Goal: Task Accomplishment & Management: Use online tool/utility

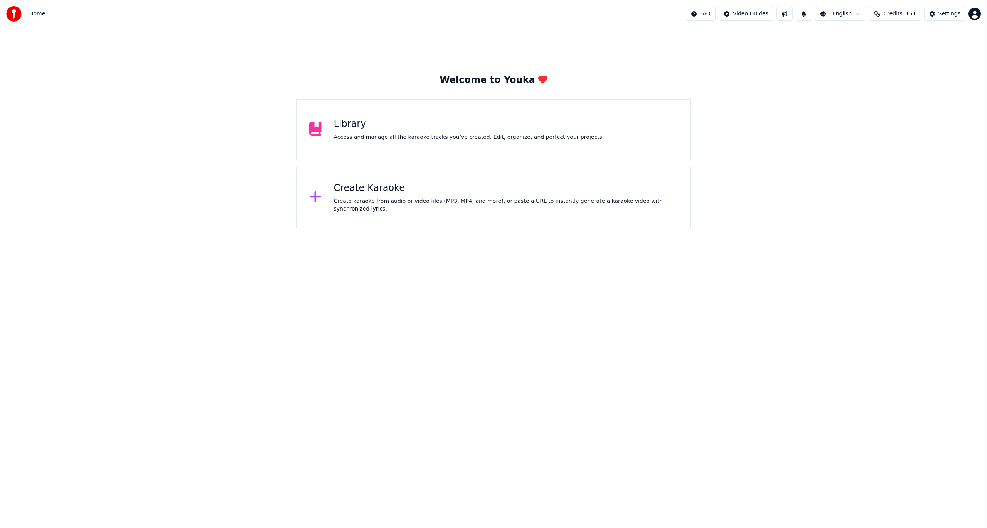
click at [354, 191] on div "Create Karaoke" at bounding box center [506, 188] width 344 height 12
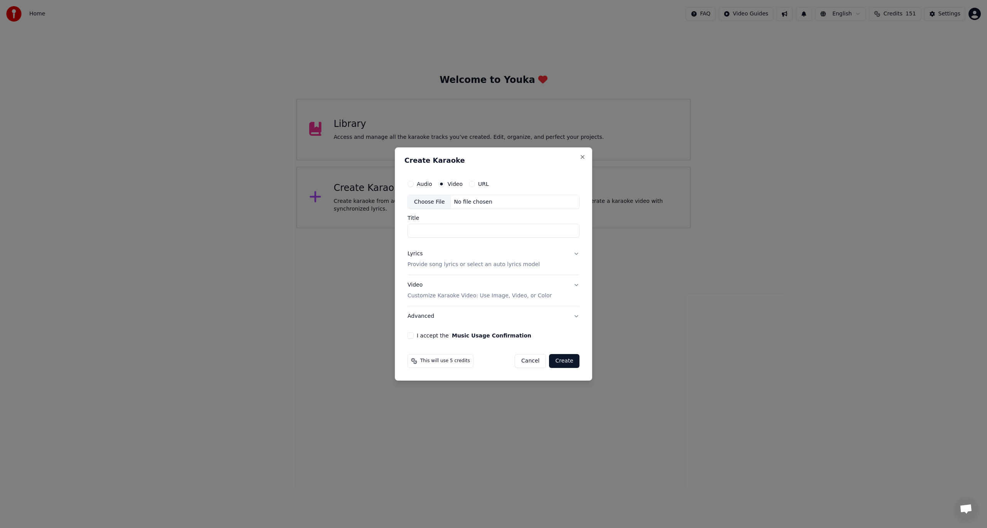
click at [452, 184] on label "Video" at bounding box center [455, 183] width 15 height 5
click at [445, 184] on button "Video" at bounding box center [441, 184] width 6 height 6
click at [440, 202] on div "Choose File" at bounding box center [429, 202] width 43 height 14
click at [437, 232] on input "***" at bounding box center [493, 231] width 175 height 14
type input "*"
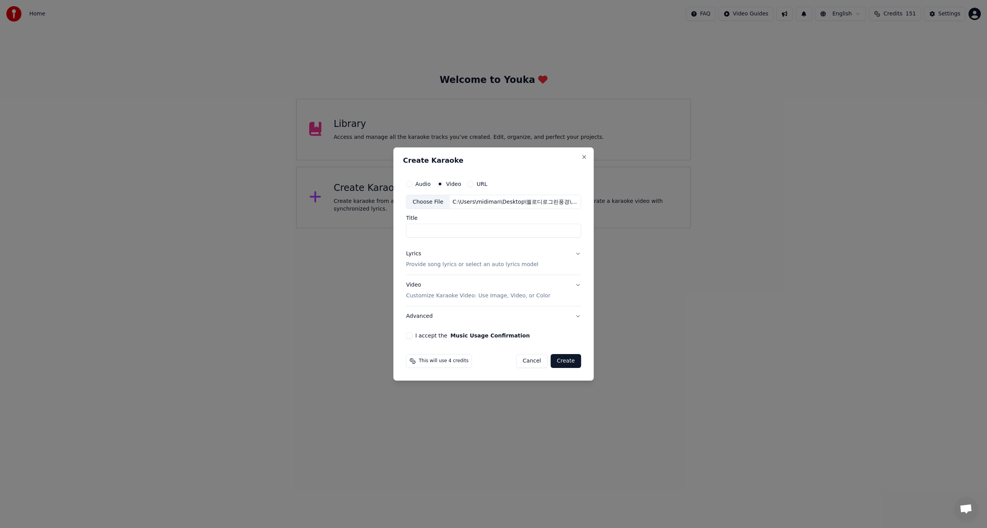
type input "*"
type input "*******"
click at [577, 253] on button "Lyrics Provide song lyrics or select an auto lyrics model" at bounding box center [493, 259] width 175 height 31
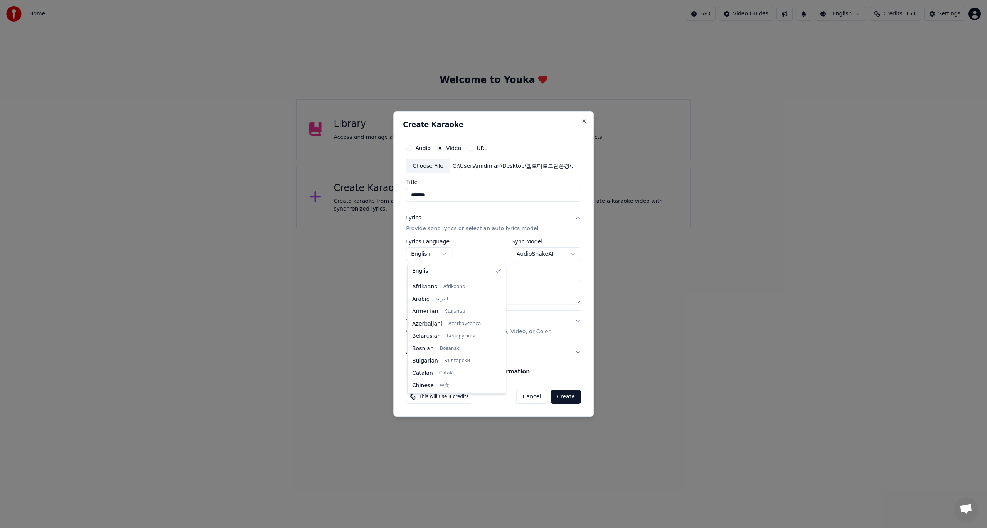
click at [444, 228] on body "**********" at bounding box center [493, 114] width 987 height 228
select select "**"
click at [569, 228] on body "**********" at bounding box center [493, 114] width 987 height 228
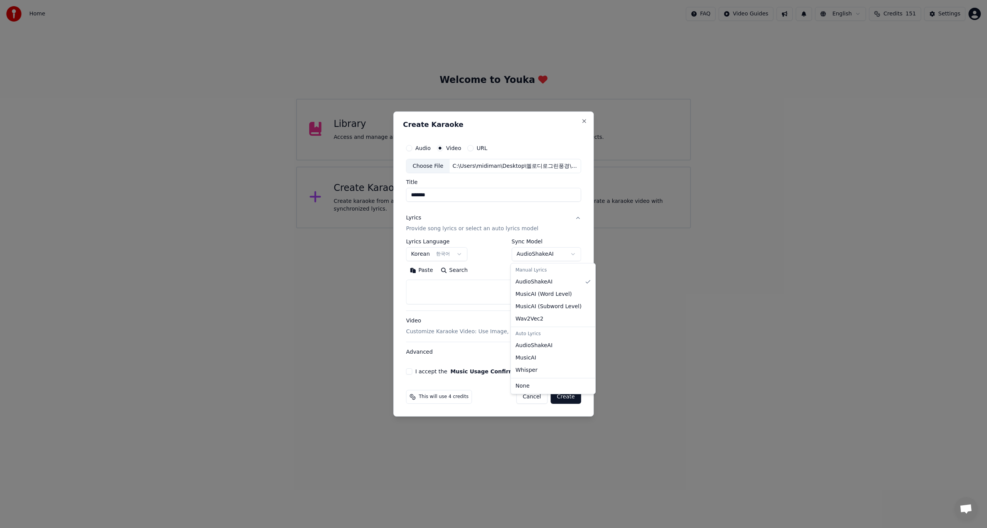
select select "**********"
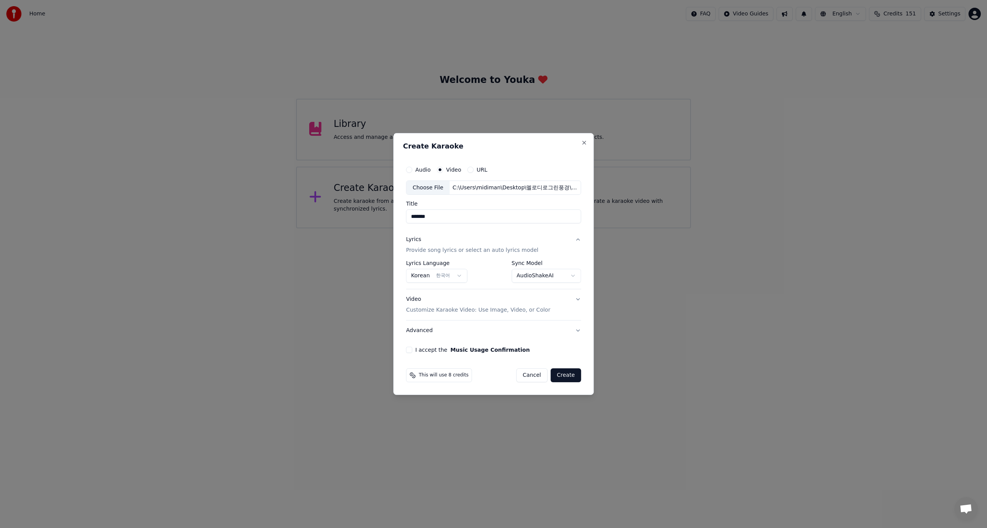
click at [411, 349] on button "I accept the Music Usage Confirmation" at bounding box center [409, 350] width 6 height 6
click at [566, 374] on button "Create" at bounding box center [566, 375] width 30 height 14
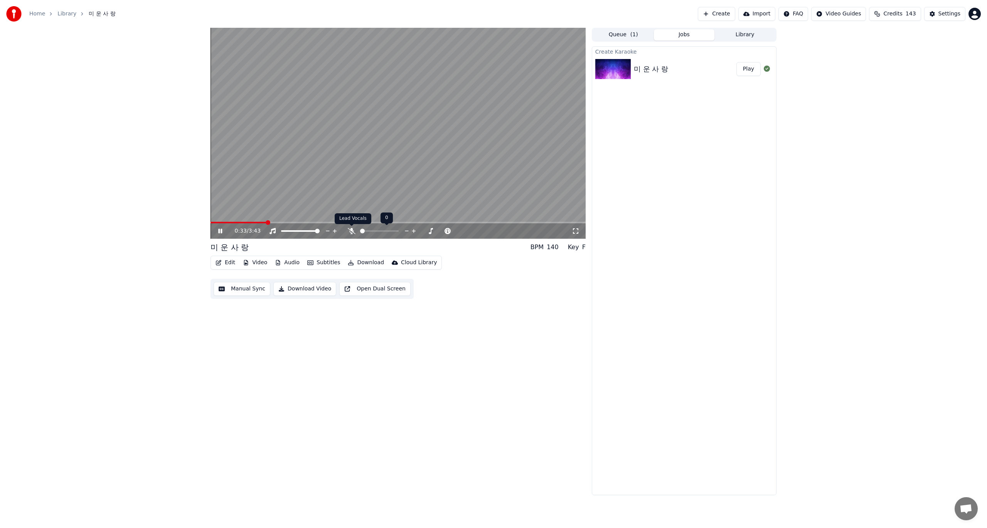
click at [350, 231] on icon at bounding box center [352, 231] width 8 height 6
click at [226, 264] on button "Edit" at bounding box center [225, 262] width 26 height 11
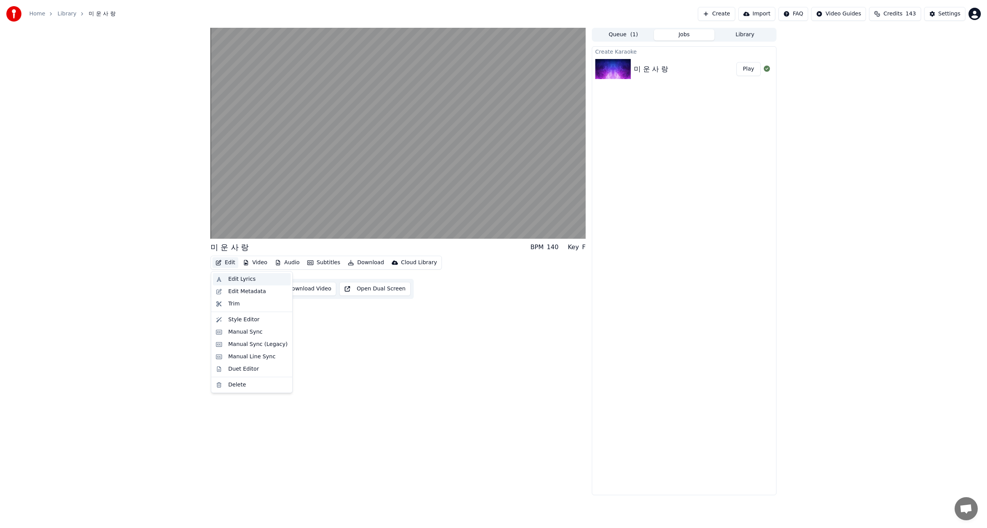
click at [236, 281] on div "Edit Lyrics" at bounding box center [241, 279] width 27 height 8
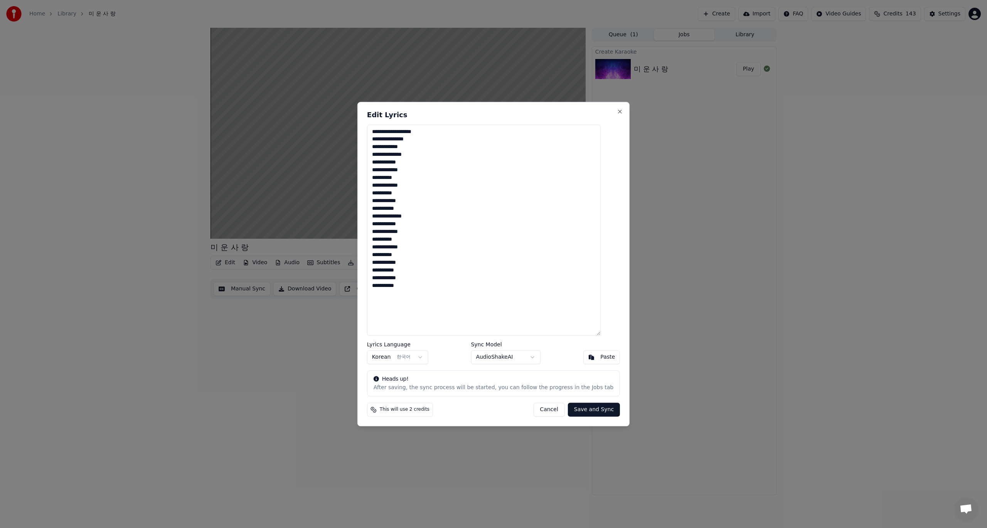
click at [553, 411] on button "Cancel" at bounding box center [548, 410] width 31 height 14
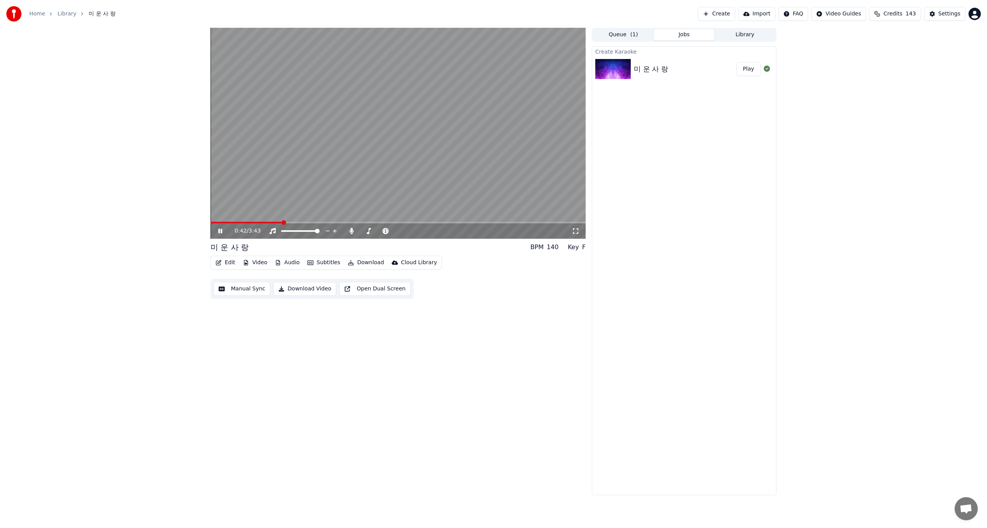
click at [219, 232] on icon at bounding box center [220, 231] width 4 height 5
click at [211, 222] on span at bounding box center [213, 222] width 5 height 5
click at [106, 266] on div "0:00 / 3:43 미 운 사 랑 BPM 140 Key F Edit Video Audio Subtitles Download Cloud Lib…" at bounding box center [493, 261] width 987 height 467
click at [228, 264] on button "Edit" at bounding box center [225, 262] width 26 height 11
click at [231, 278] on div "Edit Lyrics" at bounding box center [241, 279] width 27 height 8
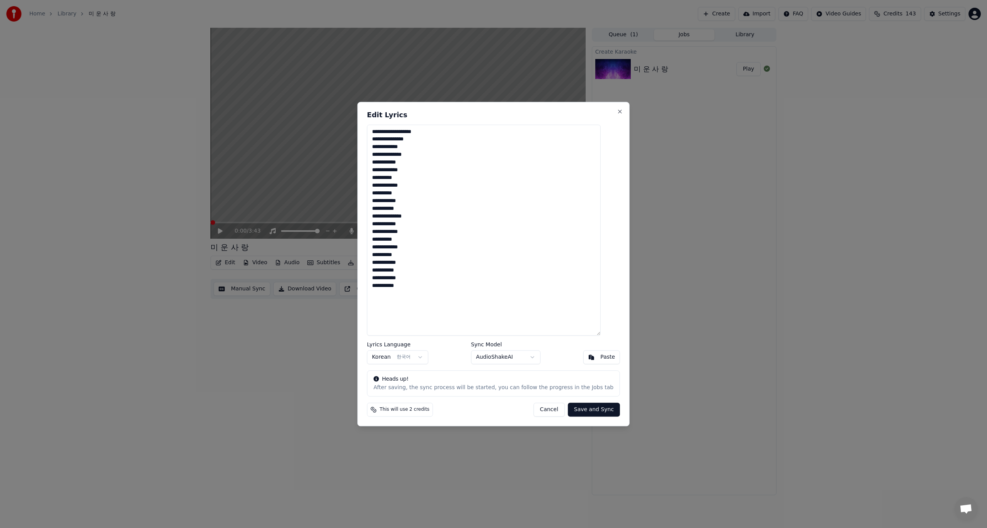
drag, startPoint x: 452, startPoint y: 298, endPoint x: 382, endPoint y: 130, distance: 181.9
click at [382, 130] on textarea "**********" at bounding box center [484, 230] width 234 height 211
type textarea "**********"
click at [585, 410] on button "Save and Sync" at bounding box center [594, 410] width 52 height 14
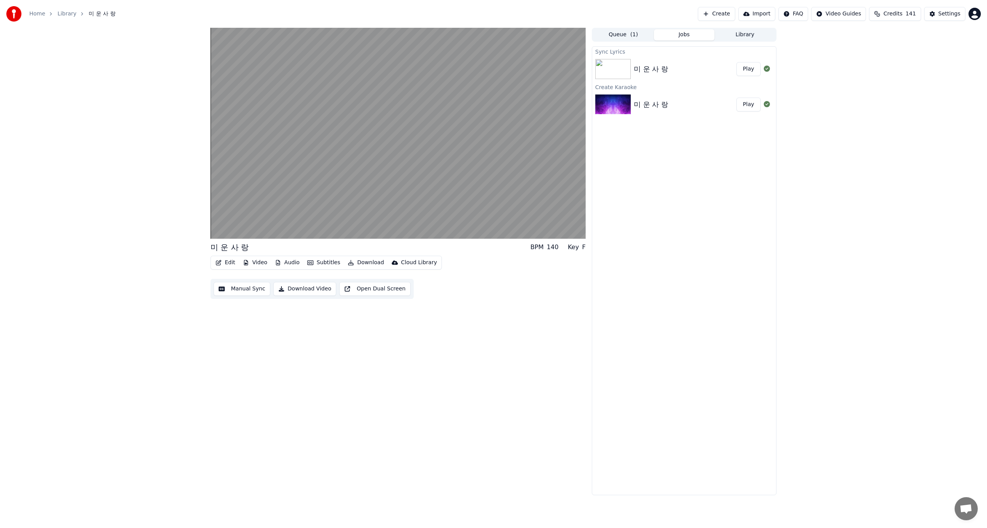
click at [241, 292] on button "Manual Sync" at bounding box center [242, 289] width 57 height 14
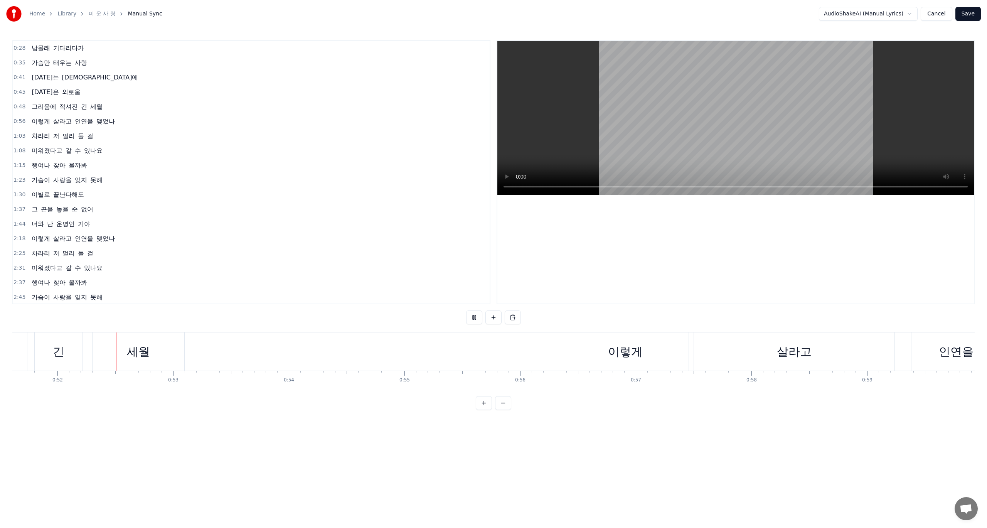
scroll to position [0, 5978]
click at [879, 355] on div "살라고" at bounding box center [787, 351] width 201 height 38
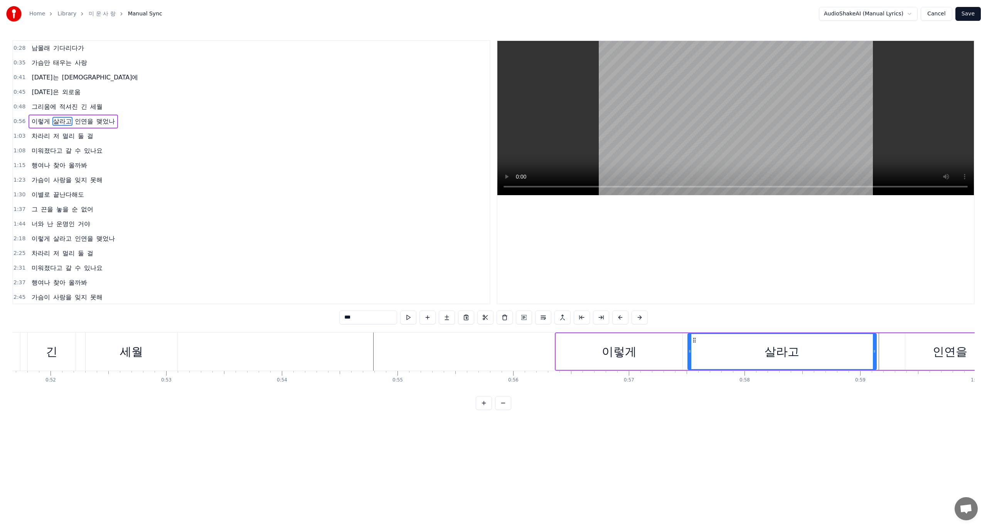
drag, startPoint x: 886, startPoint y: 352, endPoint x: 874, endPoint y: 355, distance: 12.3
click at [874, 355] on div at bounding box center [874, 351] width 3 height 35
click at [903, 351] on div "이렇게 살라고 인연을 맺었나" at bounding box center [864, 351] width 619 height 38
click at [937, 352] on div "인연을" at bounding box center [950, 351] width 35 height 17
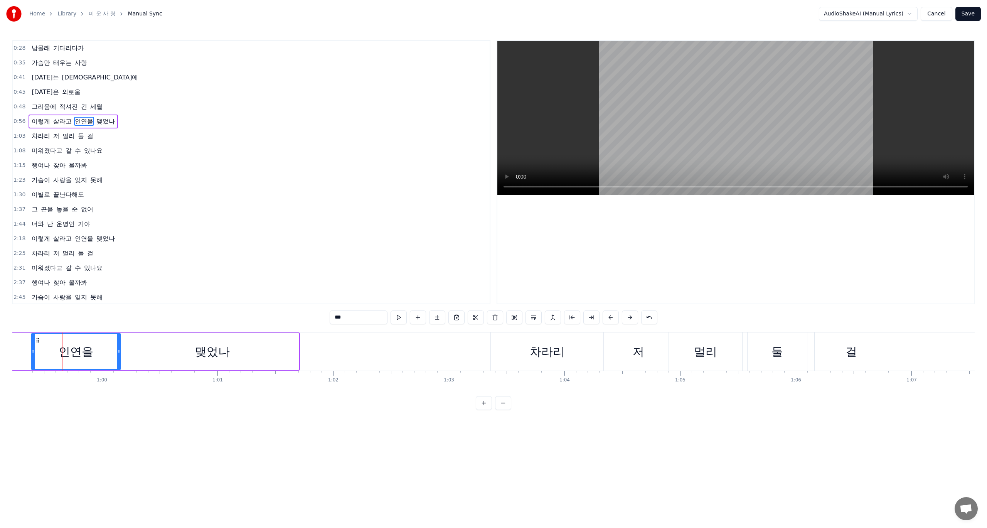
scroll to position [0, 6863]
drag, startPoint x: 23, startPoint y: 353, endPoint x: 32, endPoint y: 355, distance: 9.9
click at [32, 355] on div at bounding box center [31, 351] width 3 height 35
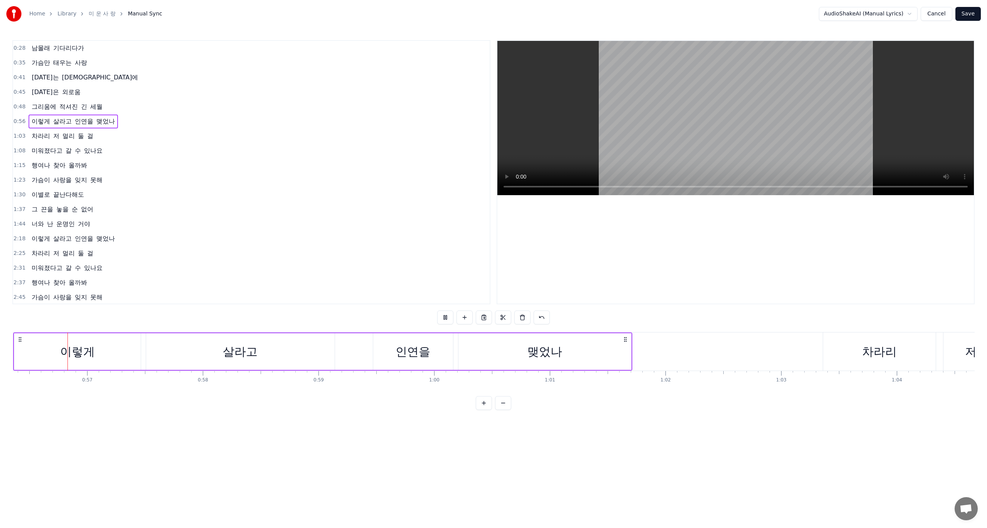
scroll to position [0, 6503]
click at [439, 354] on div "인연을" at bounding box center [429, 351] width 35 height 17
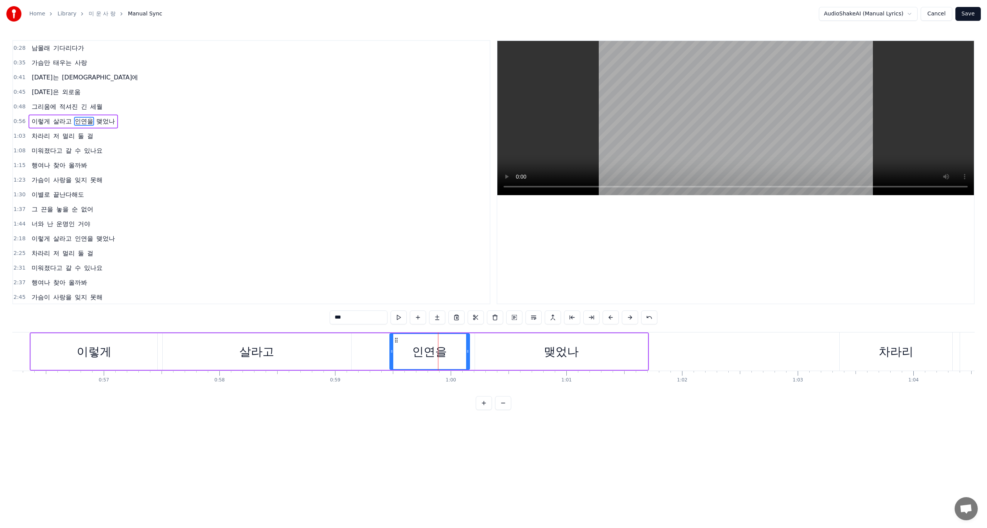
click at [322, 349] on div "살라고" at bounding box center [257, 351] width 189 height 37
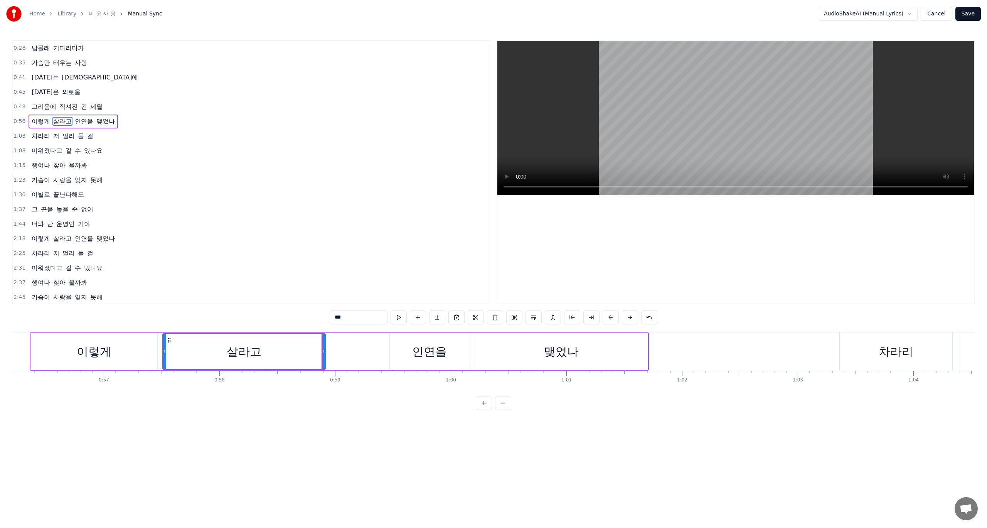
drag, startPoint x: 351, startPoint y: 355, endPoint x: 325, endPoint y: 361, distance: 26.7
click at [325, 361] on div at bounding box center [323, 351] width 3 height 35
click at [404, 351] on div "인연을" at bounding box center [430, 351] width 80 height 37
type input "***"
click at [10, 352] on div "Home Library 미 운 사 랑 Manual Sync AudioShakeAI (Manual Lyrics) Cancel Save 0:28 …" at bounding box center [493, 205] width 987 height 410
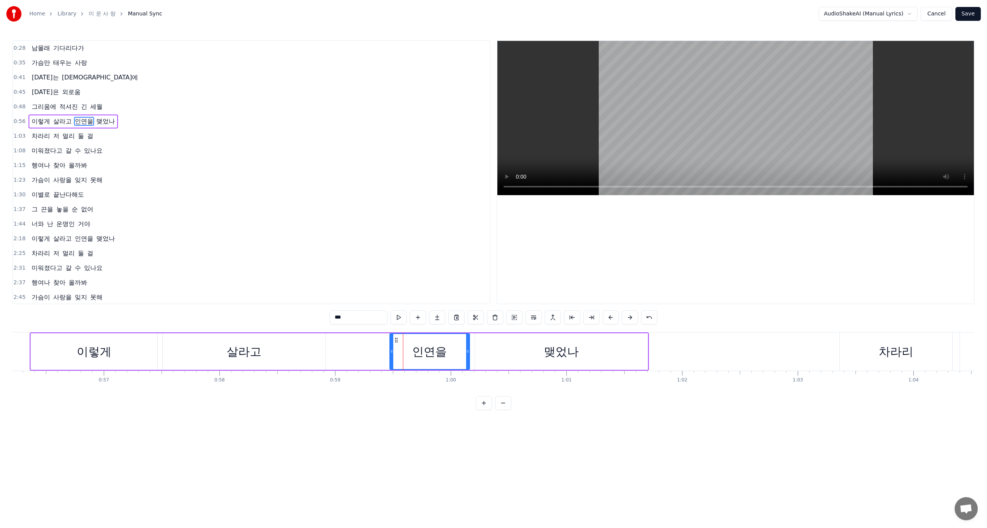
click at [9, 354] on div "Home Library 미 운 사 랑 Manual Sync AudioShakeAI (Manual Lyrics) Cancel Save 0:28 …" at bounding box center [493, 205] width 987 height 410
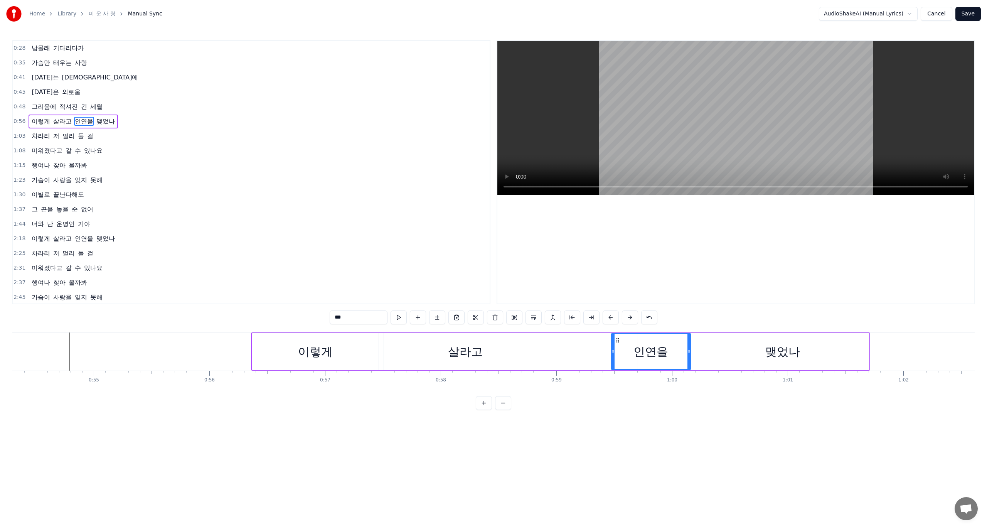
scroll to position [0, 6282]
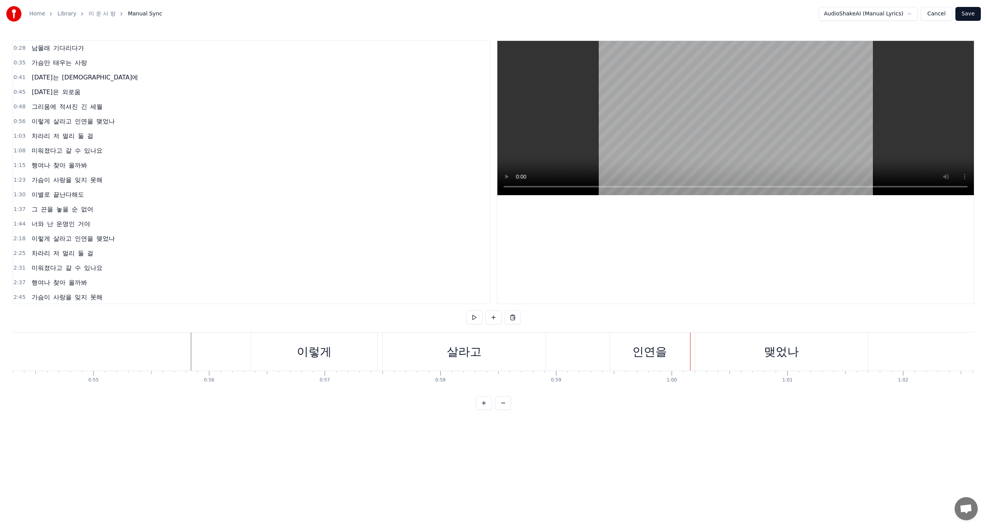
click at [164, 355] on div "미워졌다고" at bounding box center [38, 351] width 284 height 38
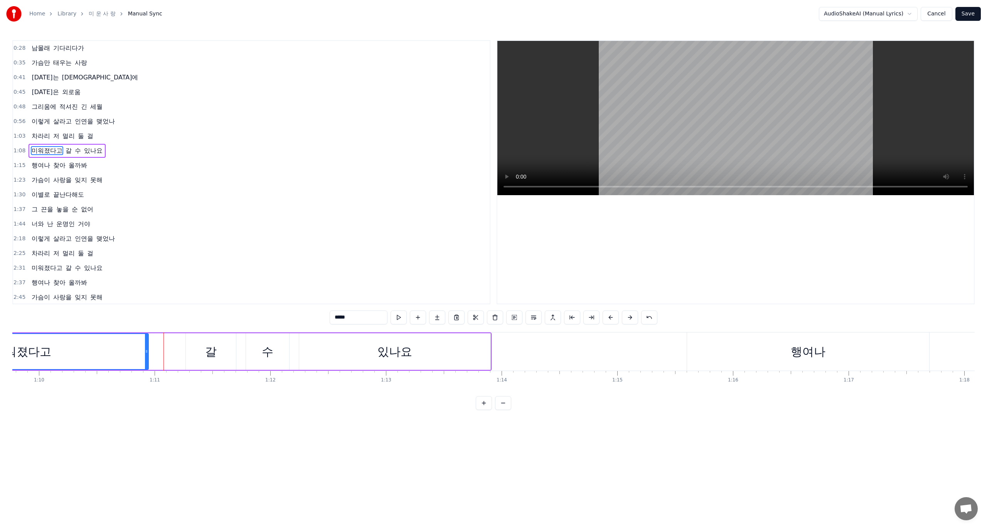
drag, startPoint x: 177, startPoint y: 354, endPoint x: 145, endPoint y: 355, distance: 32.0
click at [145, 355] on div at bounding box center [146, 351] width 3 height 35
click at [220, 345] on div "갈" at bounding box center [211, 351] width 50 height 37
type input "*"
drag, startPoint x: 235, startPoint y: 352, endPoint x: 258, endPoint y: 354, distance: 23.6
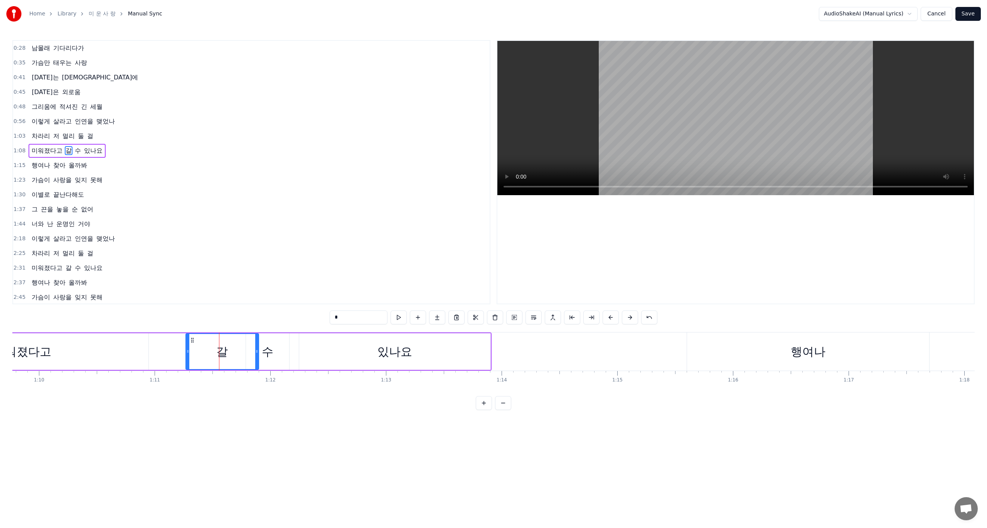
click at [258, 354] on icon at bounding box center [256, 351] width 3 height 6
drag, startPoint x: 187, startPoint y: 354, endPoint x: 207, endPoint y: 357, distance: 20.3
click at [203, 357] on div at bounding box center [201, 351] width 3 height 35
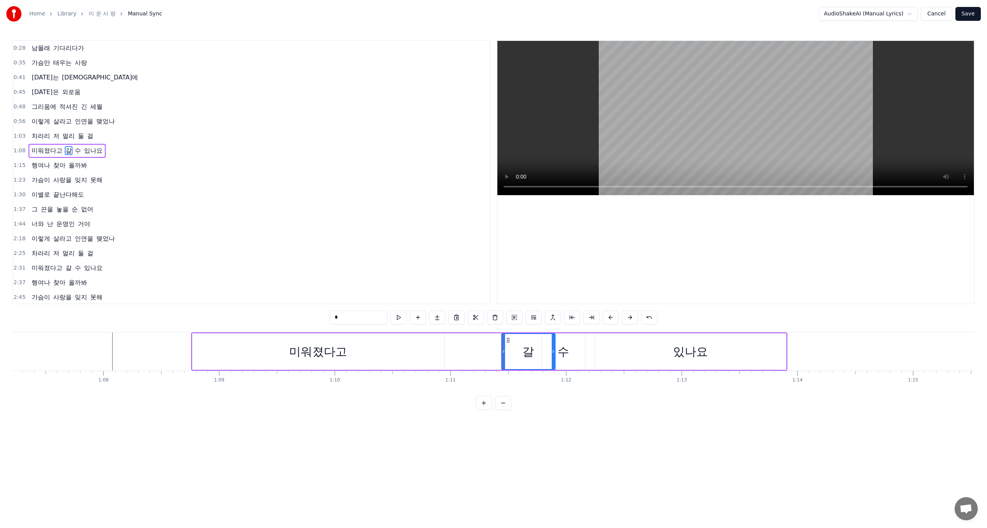
scroll to position [0, 7650]
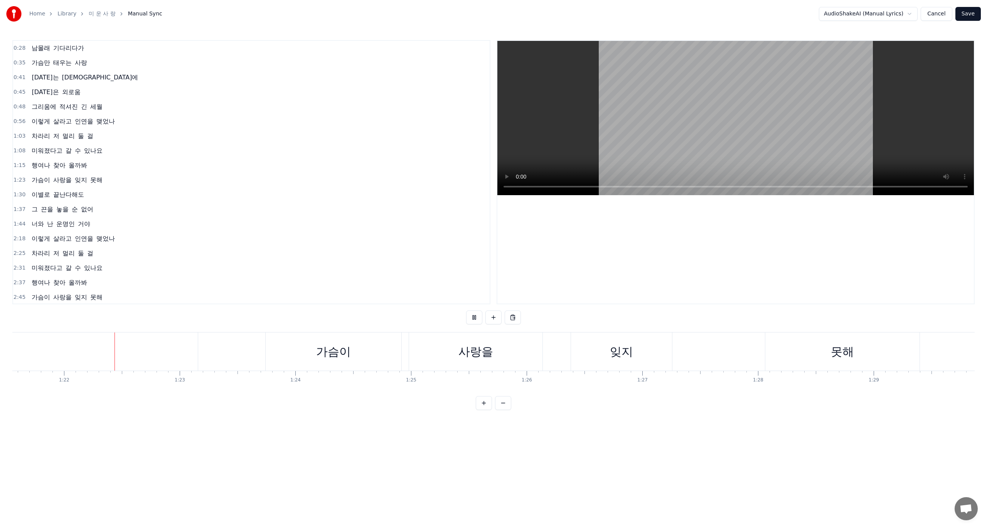
scroll to position [0, 9441]
click at [748, 354] on div "가슴이 사랑을 잊지 못해" at bounding box center [588, 351] width 656 height 38
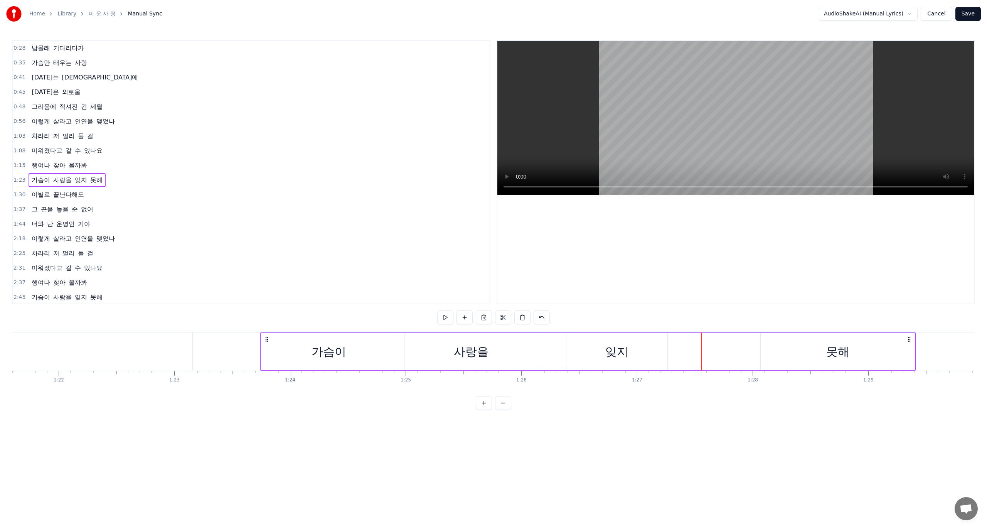
click at [734, 357] on div "가슴이 사랑을 잊지 못해" at bounding box center [588, 351] width 656 height 38
click at [780, 347] on div "못해" at bounding box center [838, 351] width 154 height 37
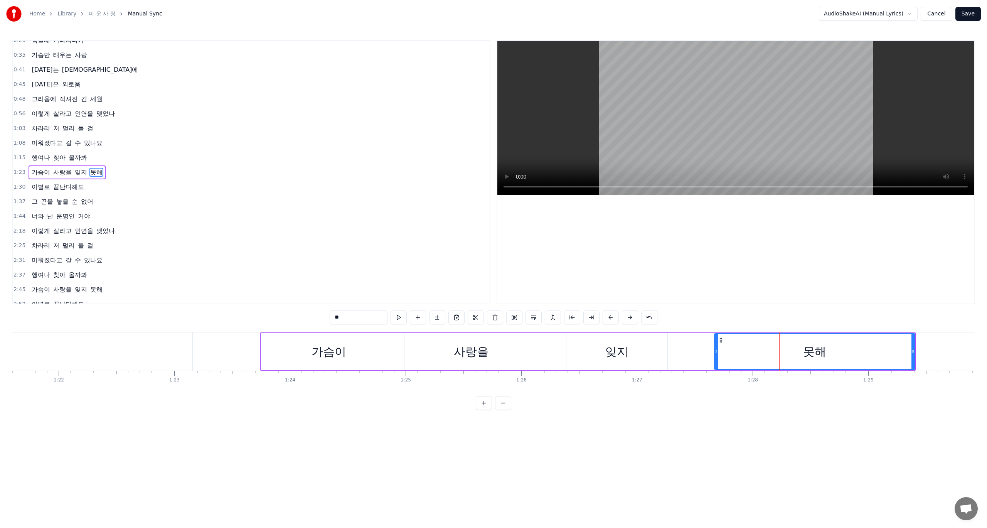
drag, startPoint x: 762, startPoint y: 353, endPoint x: 708, endPoint y: 359, distance: 54.7
click at [715, 359] on div at bounding box center [716, 351] width 3 height 35
drag, startPoint x: 913, startPoint y: 351, endPoint x: 894, endPoint y: 354, distance: 19.1
click at [894, 354] on icon at bounding box center [894, 351] width 3 height 6
click at [357, 422] on html "Home Library 미 운 사 랑 Manual Sync AudioShakeAI (Manual Lyrics) Cancel Save 0:28 …" at bounding box center [493, 211] width 987 height 422
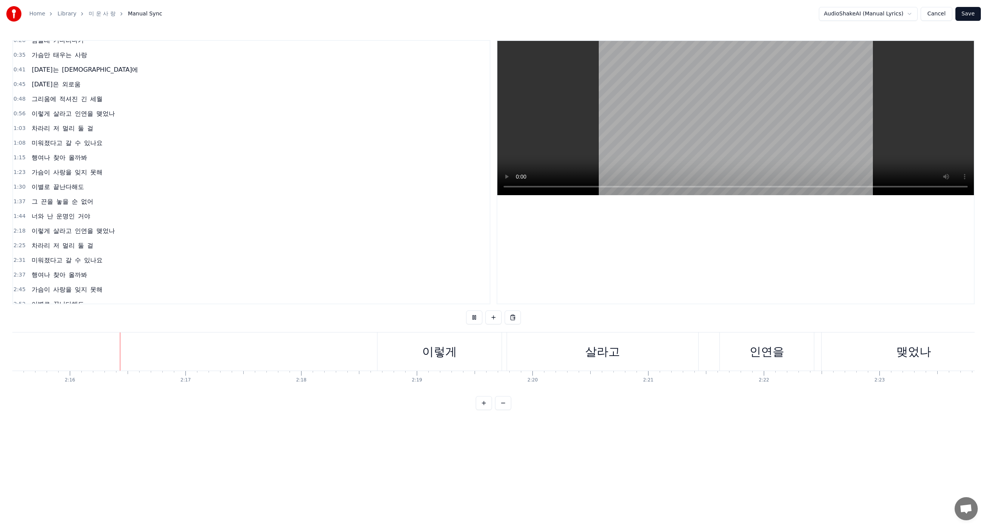
scroll to position [0, 15684]
click at [674, 354] on div "살라고" at bounding box center [595, 351] width 191 height 38
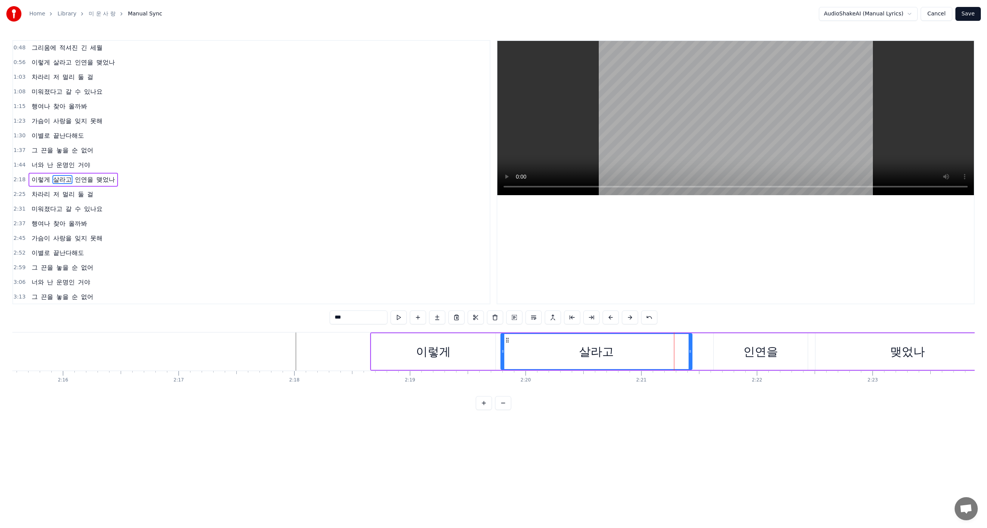
scroll to position [66, 0]
drag, startPoint x: 691, startPoint y: 354, endPoint x: 675, endPoint y: 356, distance: 16.0
click at [675, 356] on div at bounding box center [674, 351] width 3 height 35
click at [734, 356] on div "인연을" at bounding box center [761, 351] width 94 height 37
type input "***"
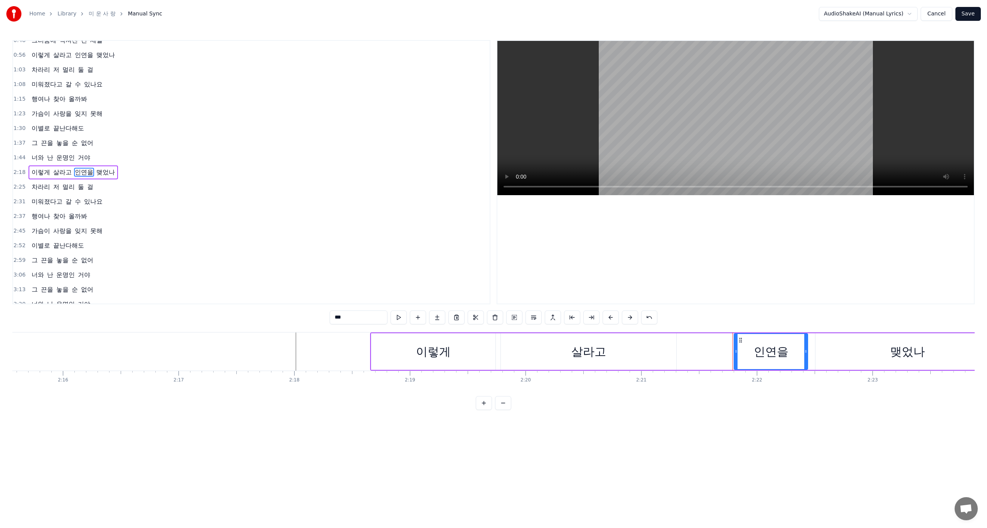
drag, startPoint x: 715, startPoint y: 351, endPoint x: 736, endPoint y: 350, distance: 20.5
click at [736, 350] on icon at bounding box center [736, 351] width 3 height 6
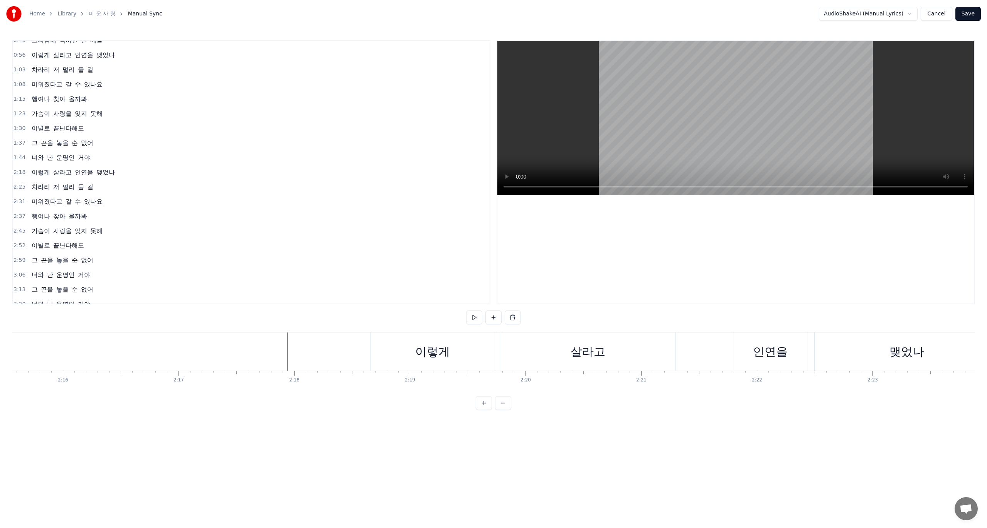
click at [607, 354] on div "살라고" at bounding box center [587, 351] width 175 height 38
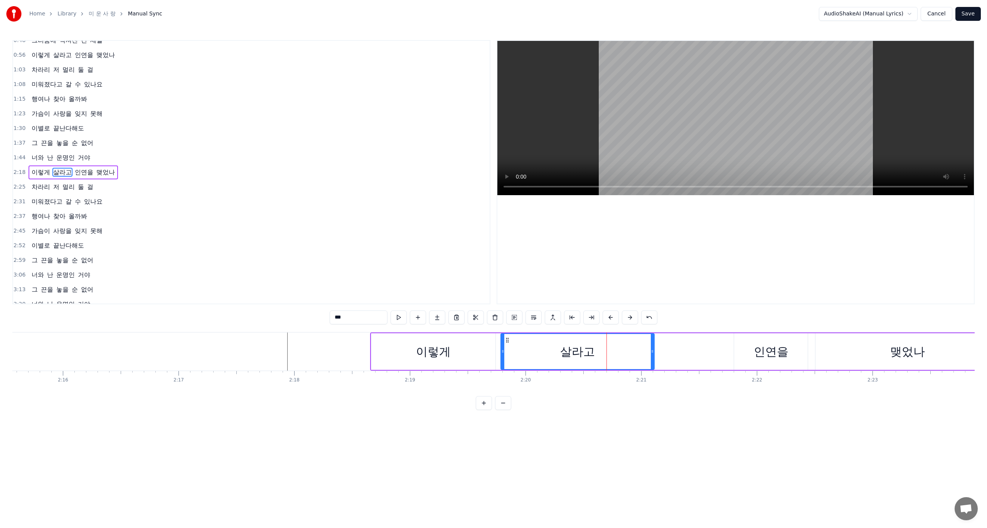
drag, startPoint x: 673, startPoint y: 352, endPoint x: 646, endPoint y: 355, distance: 27.5
click at [651, 355] on div at bounding box center [652, 351] width 3 height 35
click at [762, 358] on div "인연을" at bounding box center [771, 351] width 35 height 17
type input "***"
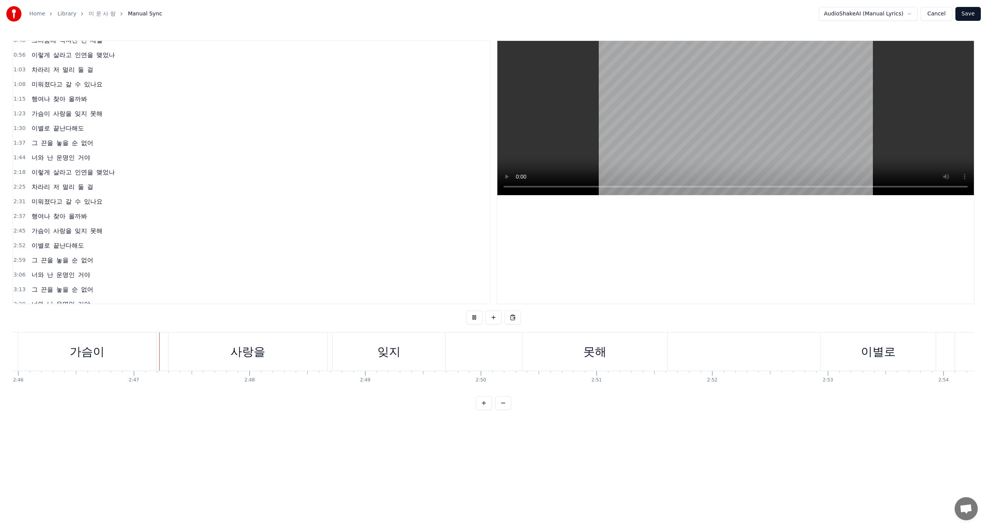
scroll to position [0, 19250]
click at [403, 354] on div "가슴이 사랑을 잊지 못해" at bounding box center [294, 351] width 652 height 38
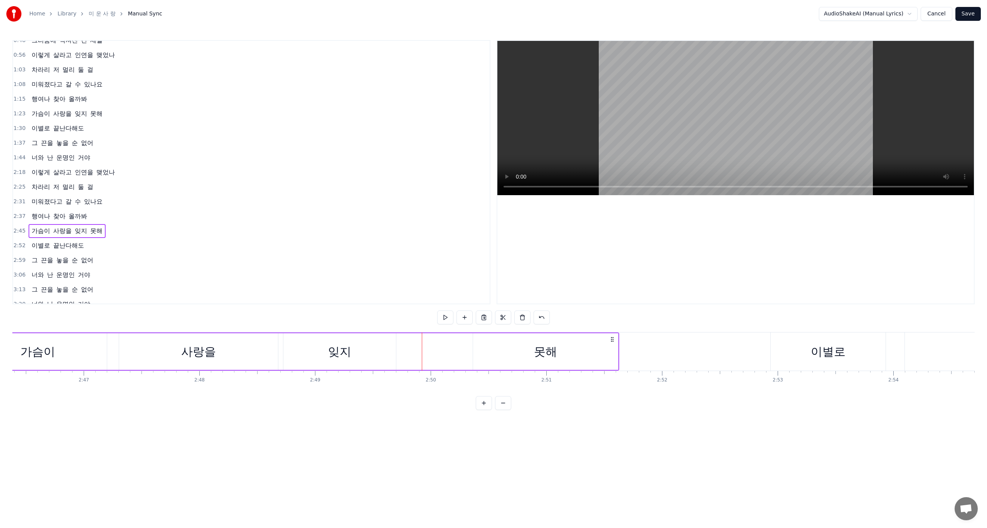
click at [450, 357] on div "가슴이 사랑을 잊지 못해" at bounding box center [294, 351] width 652 height 38
click at [383, 352] on div "잊지" at bounding box center [339, 351] width 113 height 37
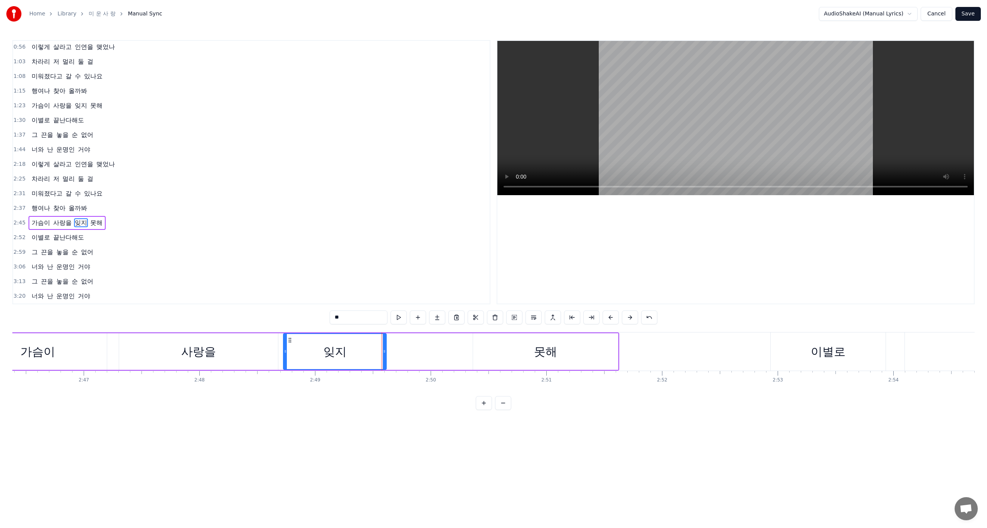
drag, startPoint x: 394, startPoint y: 349, endPoint x: 384, endPoint y: 351, distance: 10.2
click at [384, 351] on icon at bounding box center [384, 351] width 3 height 6
click at [469, 359] on div "가슴이 사랑을 잊지 못해" at bounding box center [294, 351] width 652 height 38
click at [476, 352] on div "못해" at bounding box center [545, 351] width 145 height 37
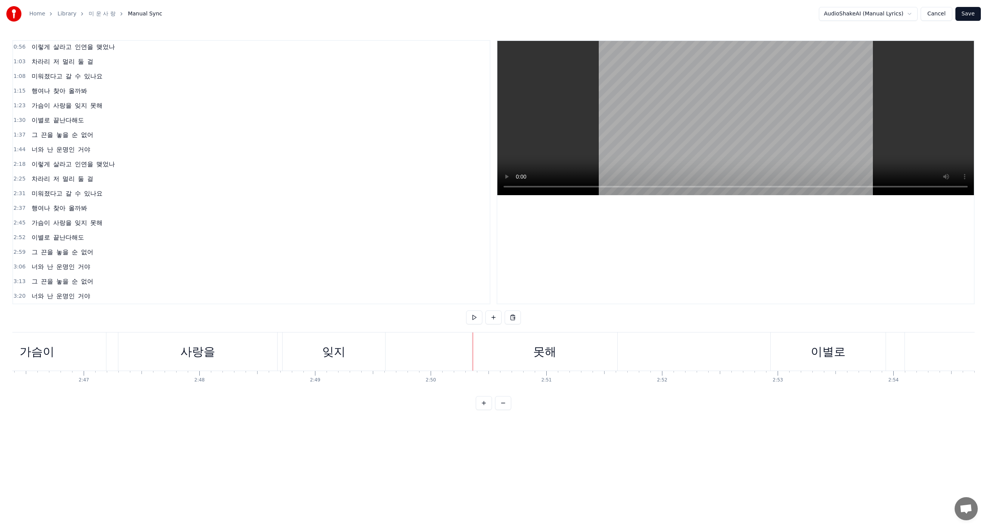
click at [480, 352] on div "못해" at bounding box center [544, 351] width 145 height 38
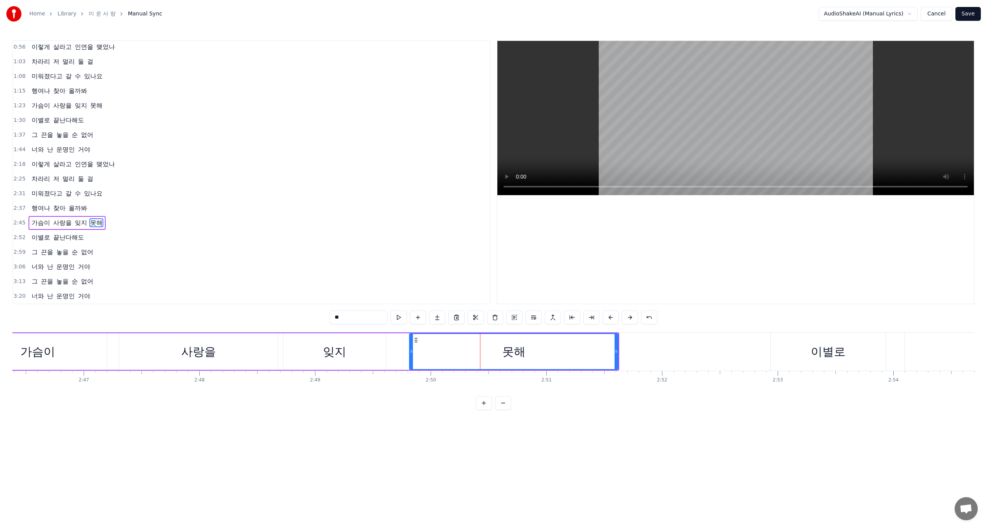
drag, startPoint x: 476, startPoint y: 352, endPoint x: 412, endPoint y: 351, distance: 63.6
click at [412, 351] on icon at bounding box center [411, 351] width 3 height 6
drag, startPoint x: 742, startPoint y: 396, endPoint x: 728, endPoint y: 398, distance: 13.6
click at [728, 398] on div "0:28 남몰래 기다리다가 0:35 가슴만 태우는 사랑 0:41 [DATE]는 기다림에 0:45 [DATE]은 외로움 0:48 그리움에 적셔진…" at bounding box center [493, 225] width 963 height 370
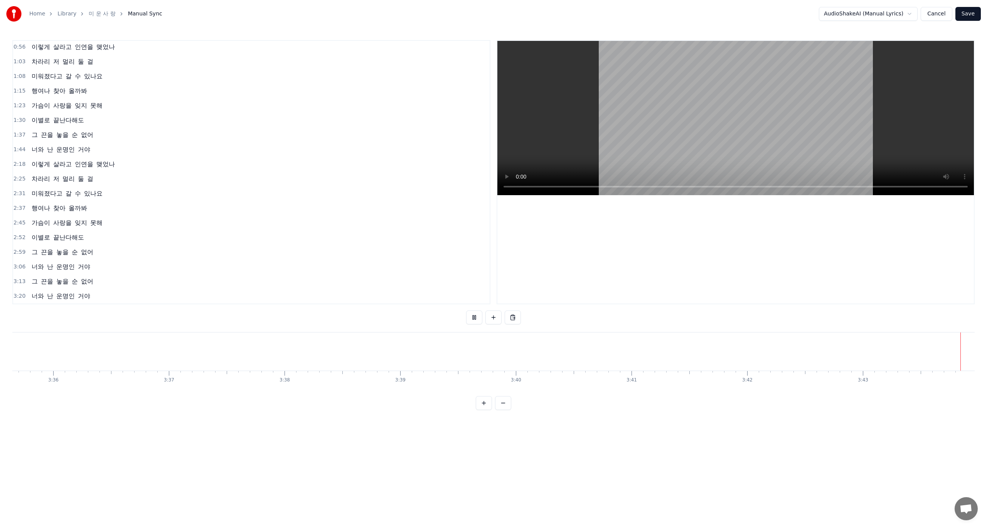
scroll to position [0, 24950]
click at [968, 15] on button "Save" at bounding box center [968, 14] width 25 height 14
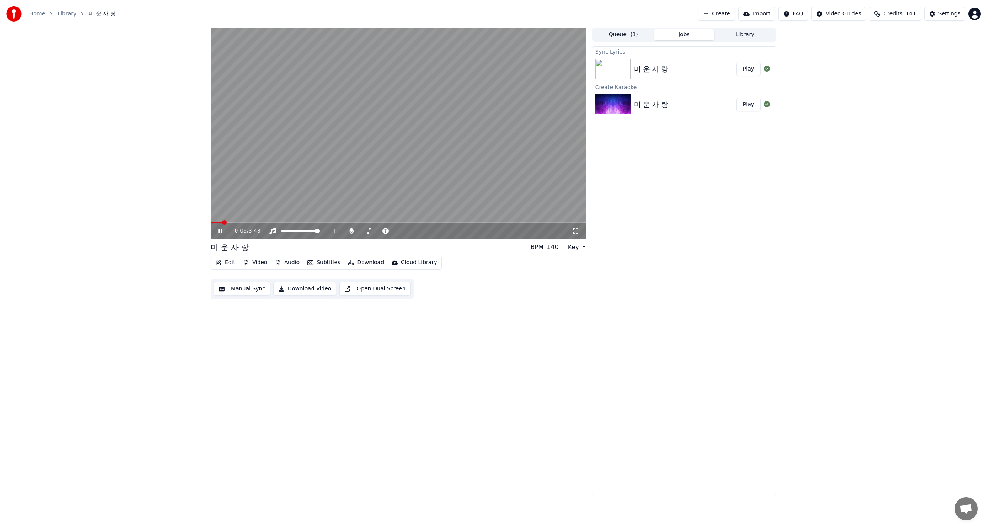
click at [577, 229] on icon at bounding box center [575, 230] width 5 height 5
click at [302, 290] on button "Download Video" at bounding box center [304, 289] width 63 height 14
